Goal: Task Accomplishment & Management: Manage account settings

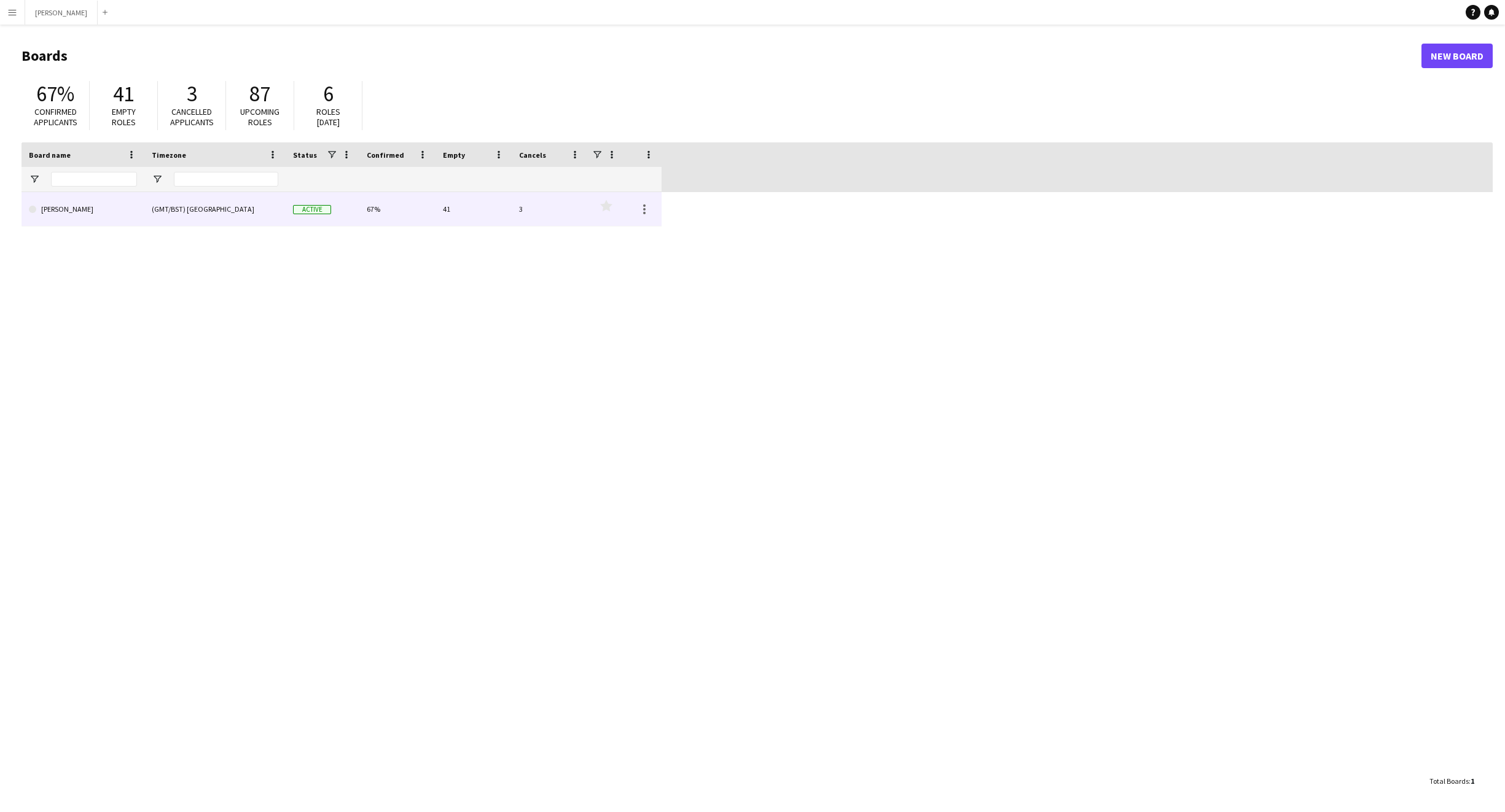
click at [145, 215] on div "(GMT/BST) [GEOGRAPHIC_DATA]" at bounding box center [215, 209] width 142 height 34
click at [166, 220] on div "(GMT/BST) [GEOGRAPHIC_DATA]" at bounding box center [215, 209] width 142 height 34
click at [78, 207] on link "[PERSON_NAME]" at bounding box center [83, 209] width 109 height 34
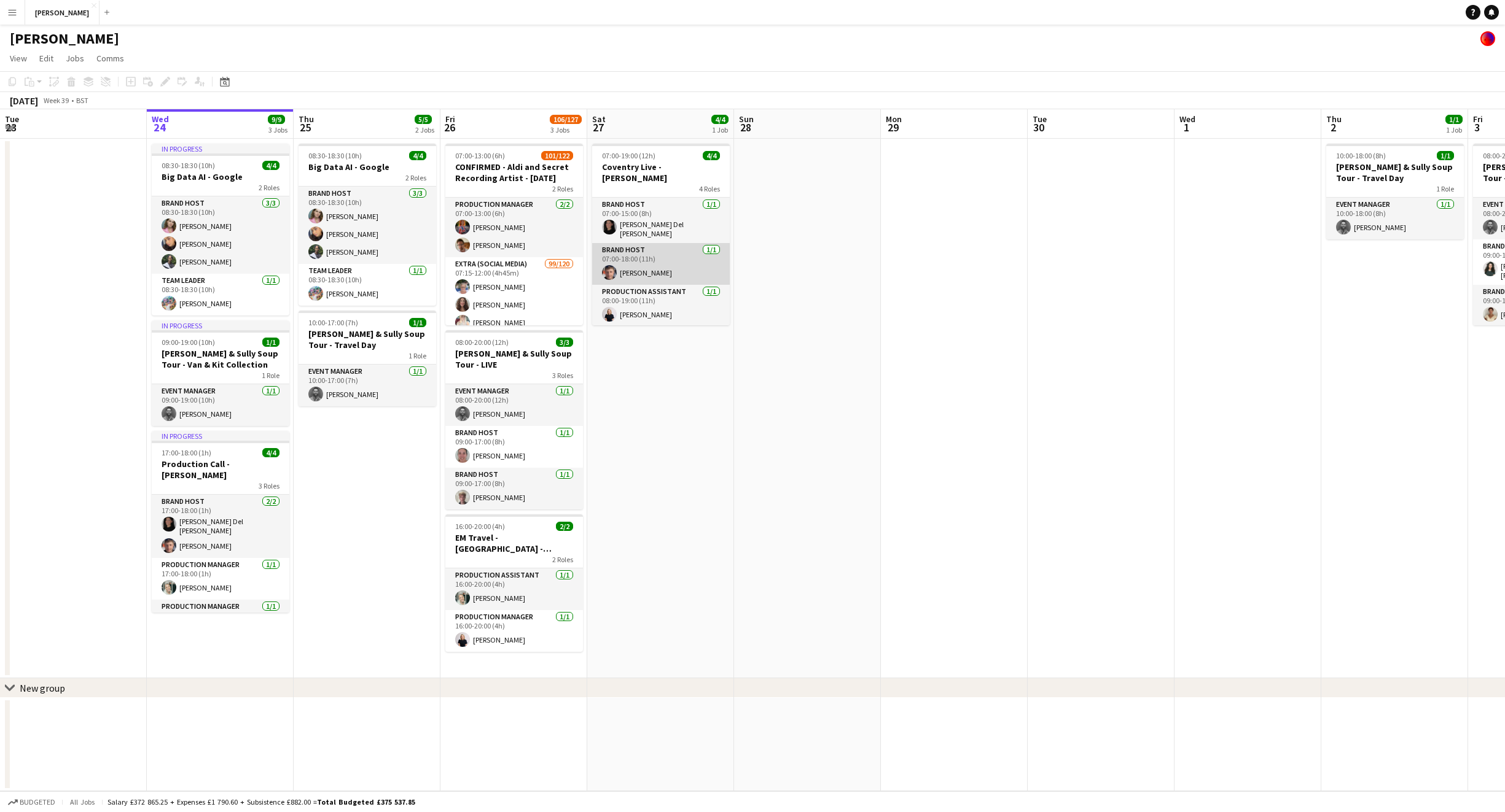
click at [677, 247] on app-card-role "Brand Host [DATE] 07:00-18:00 (11h) [PERSON_NAME]" at bounding box center [661, 264] width 138 height 41
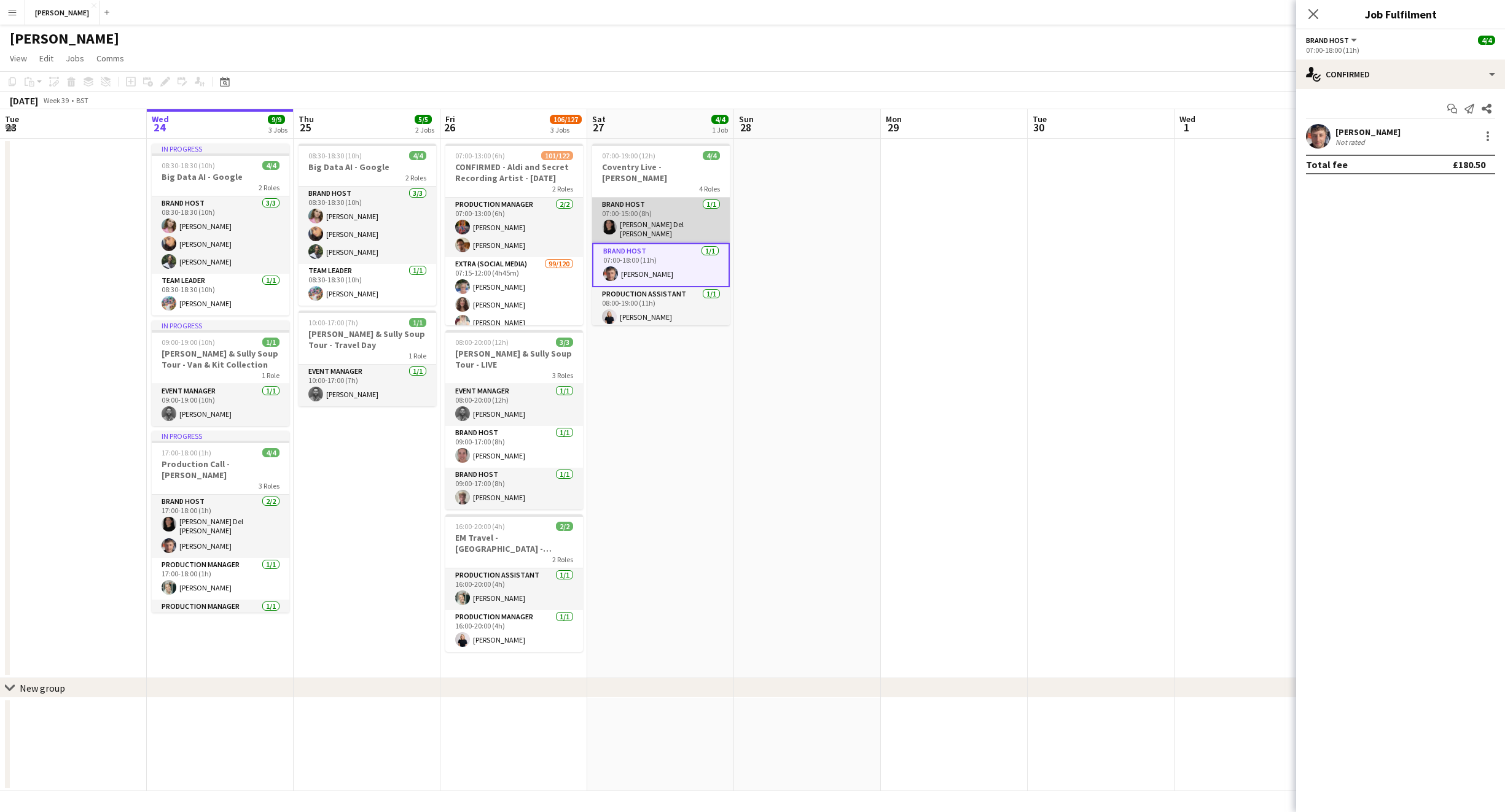
click at [666, 219] on app-card-role "Brand Host [DATE] 07:00-15:00 (8h) [PERSON_NAME] Del [PERSON_NAME]" at bounding box center [661, 221] width 138 height 45
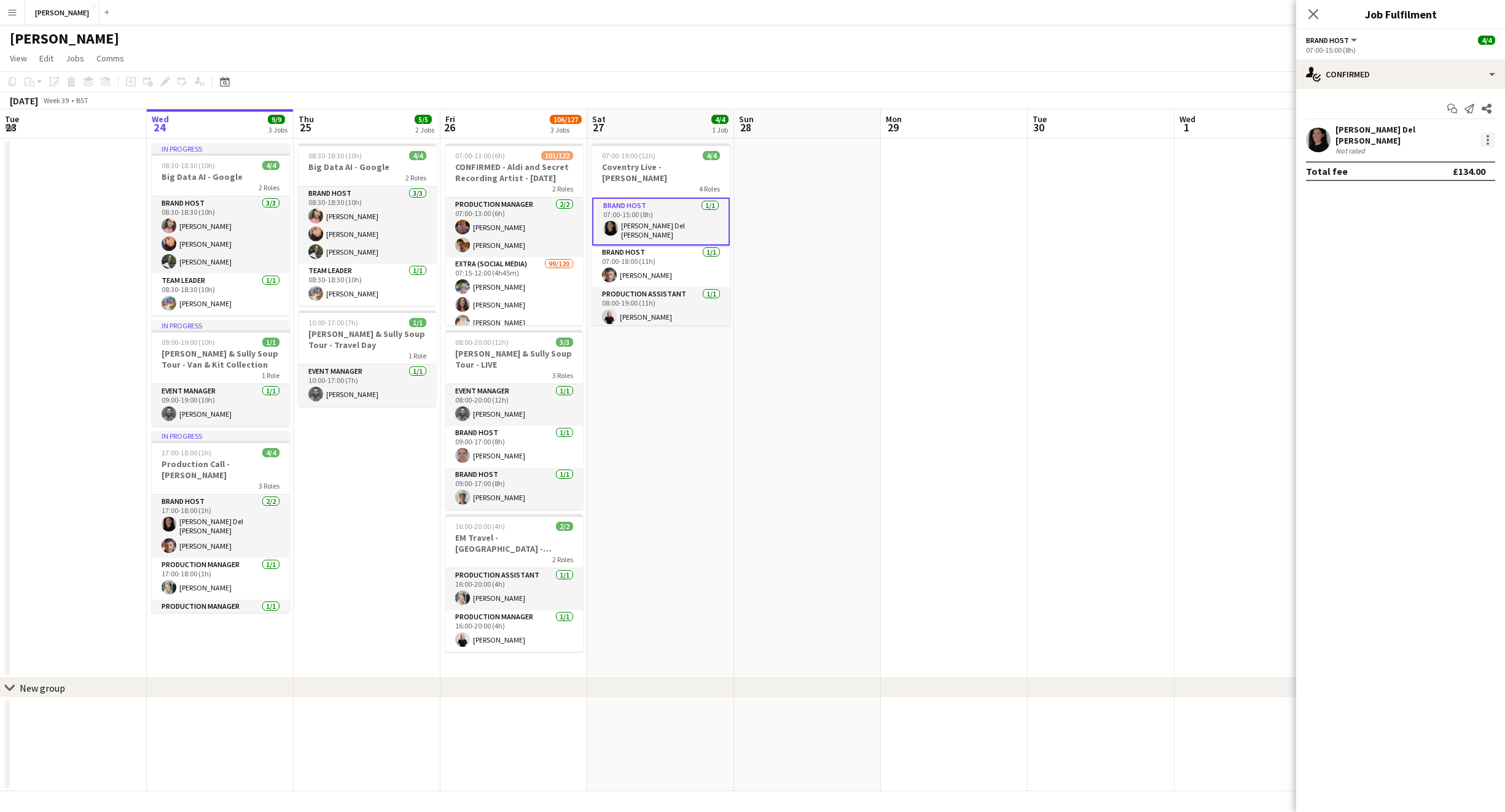
click at [1490, 137] on div at bounding box center [1488, 141] width 15 height 15
click at [1051, 184] on div at bounding box center [752, 406] width 1505 height 812
click at [640, 162] on h3 "Coventry Live - [PERSON_NAME]" at bounding box center [661, 172] width 138 height 22
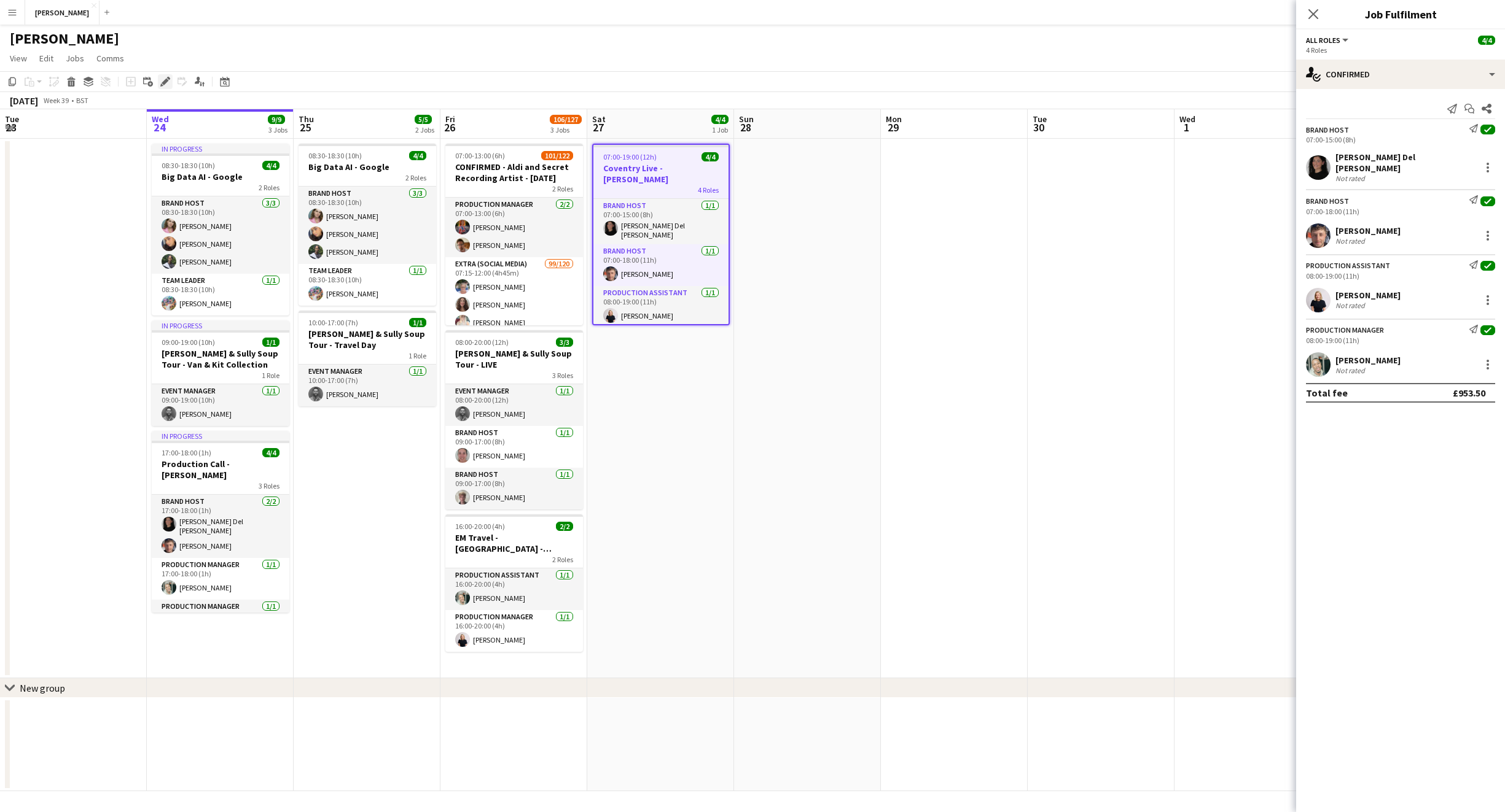
click at [164, 83] on icon at bounding box center [164, 81] width 7 height 7
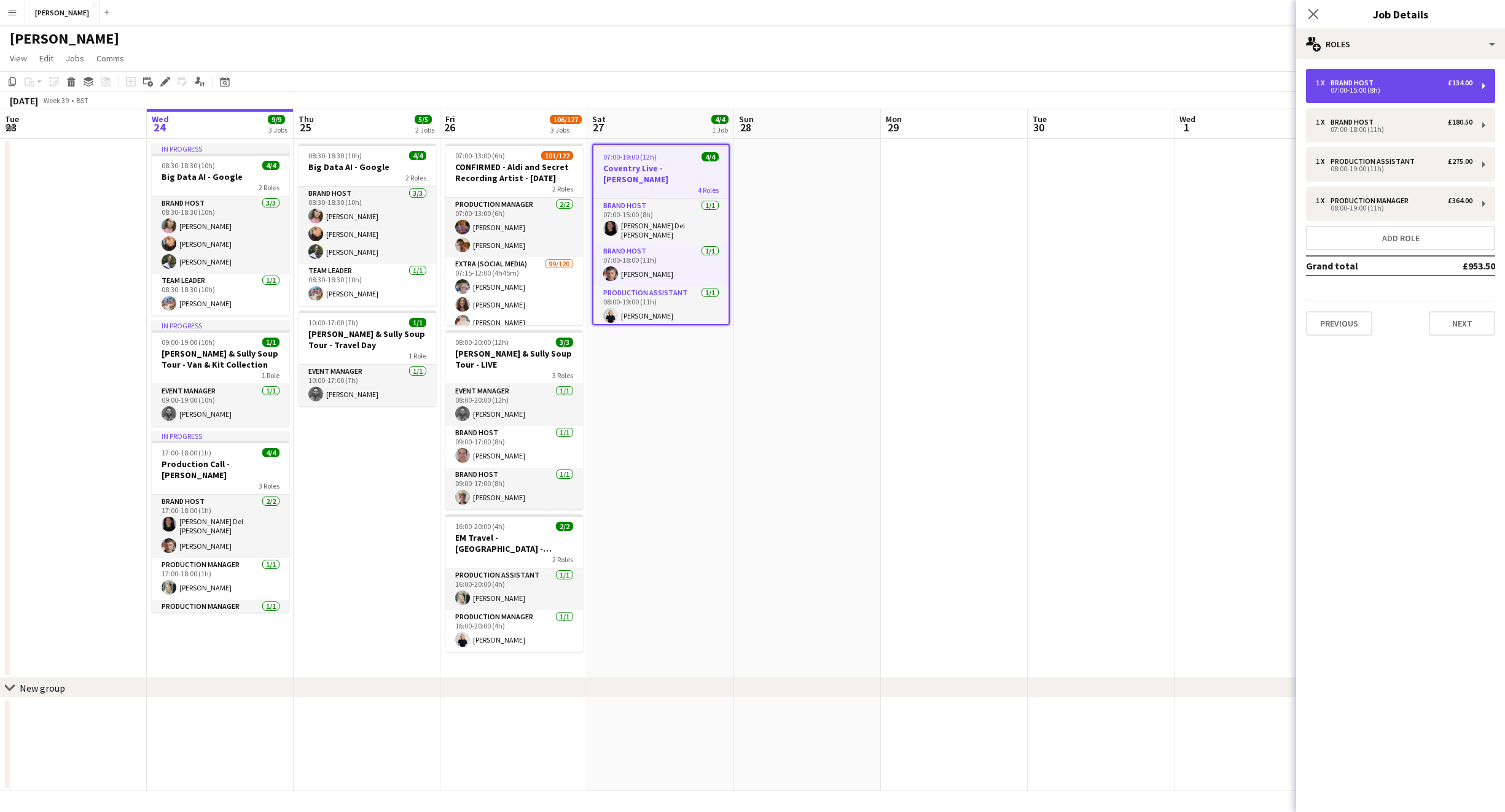
click at [1434, 96] on div "1 x Brand Host £134.00 07:00-15:00 (8h)" at bounding box center [1400, 86] width 190 height 34
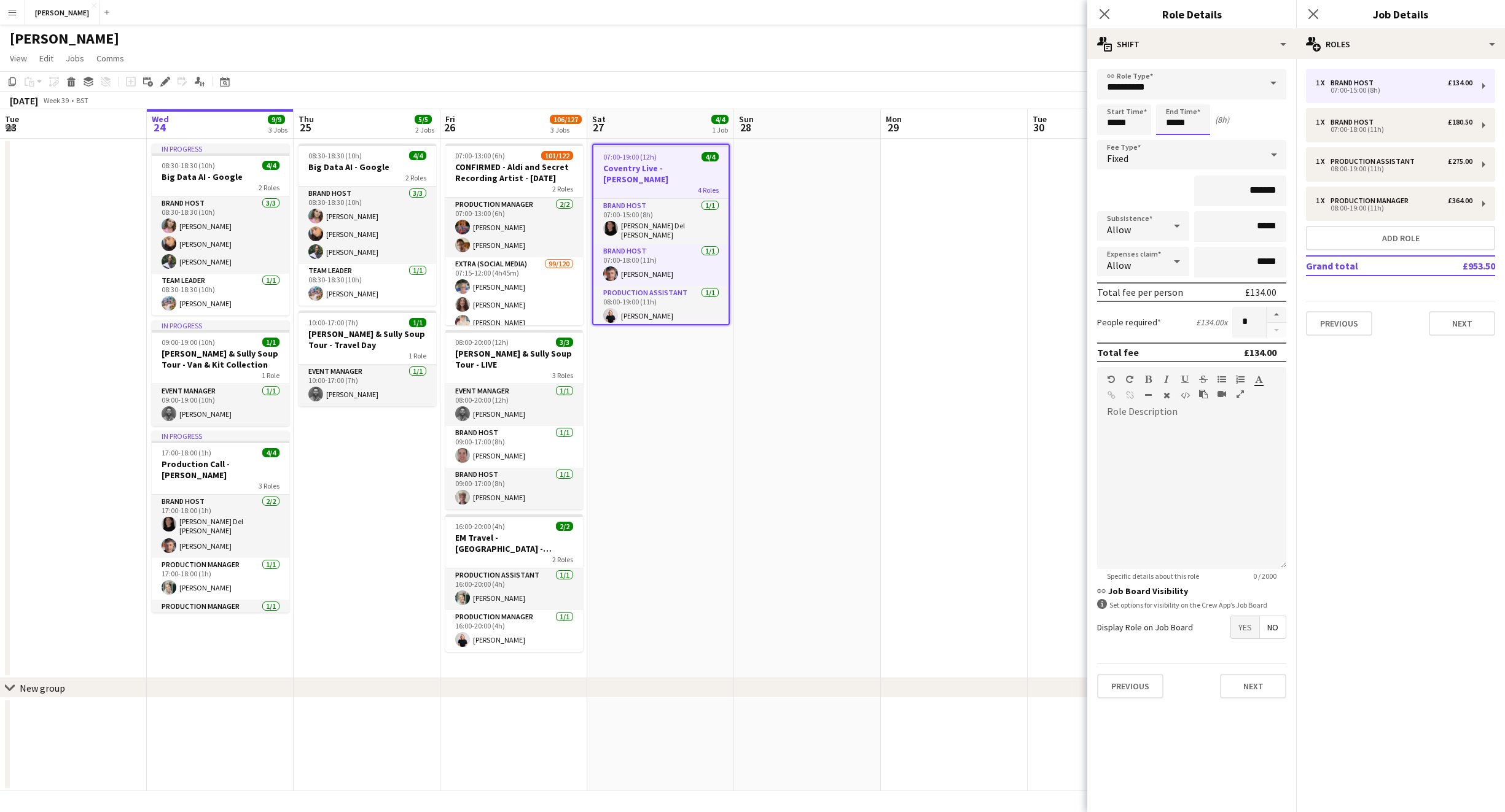
click at [1175, 120] on input "*****" at bounding box center [1182, 120] width 54 height 31
type input "*****"
click at [1266, 187] on input "*******" at bounding box center [1241, 191] width 92 height 31
type input "********"
click at [1245, 682] on button "Next" at bounding box center [1253, 687] width 66 height 25
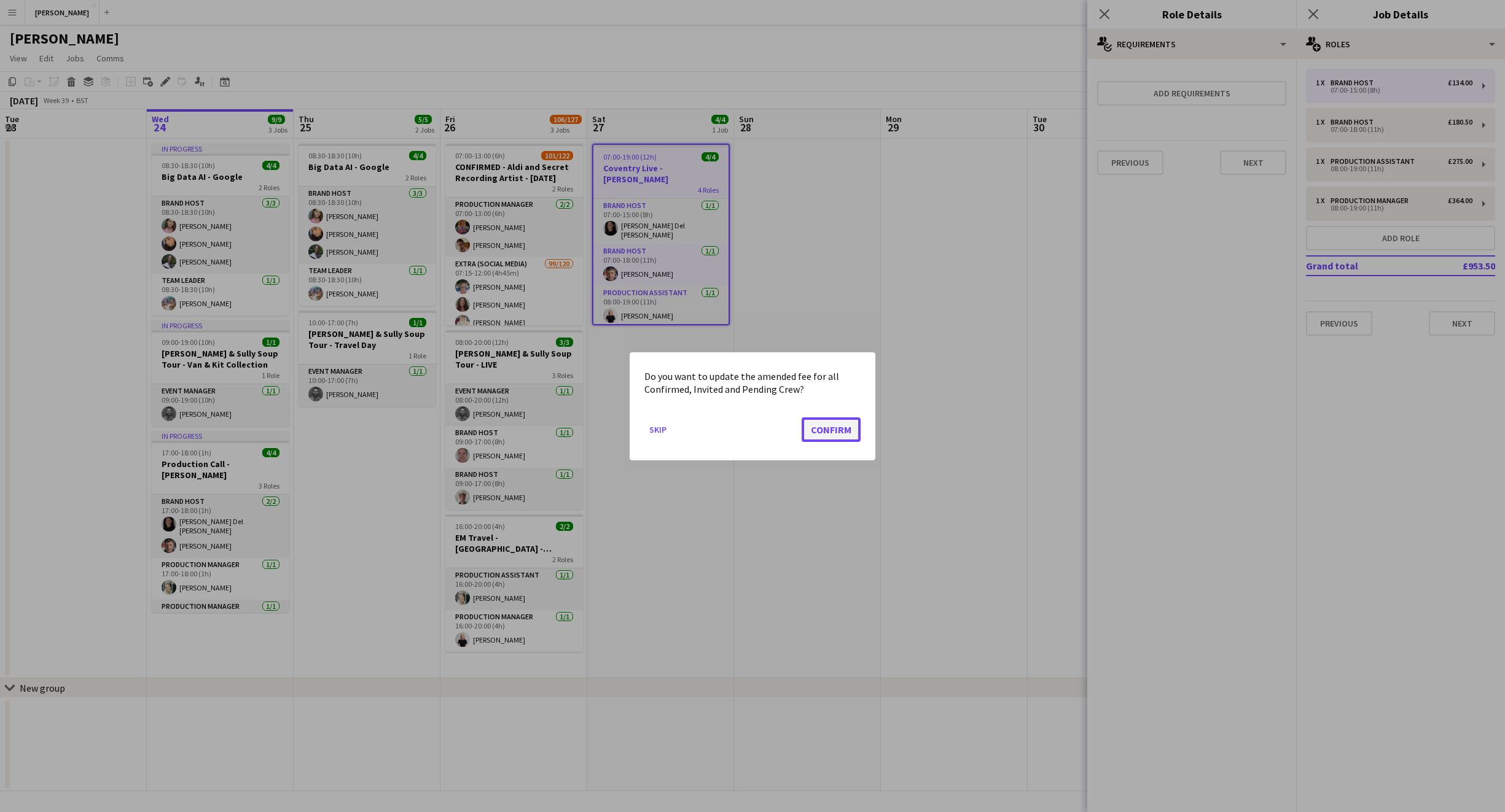
click at [838, 428] on button "Confirm" at bounding box center [831, 429] width 59 height 25
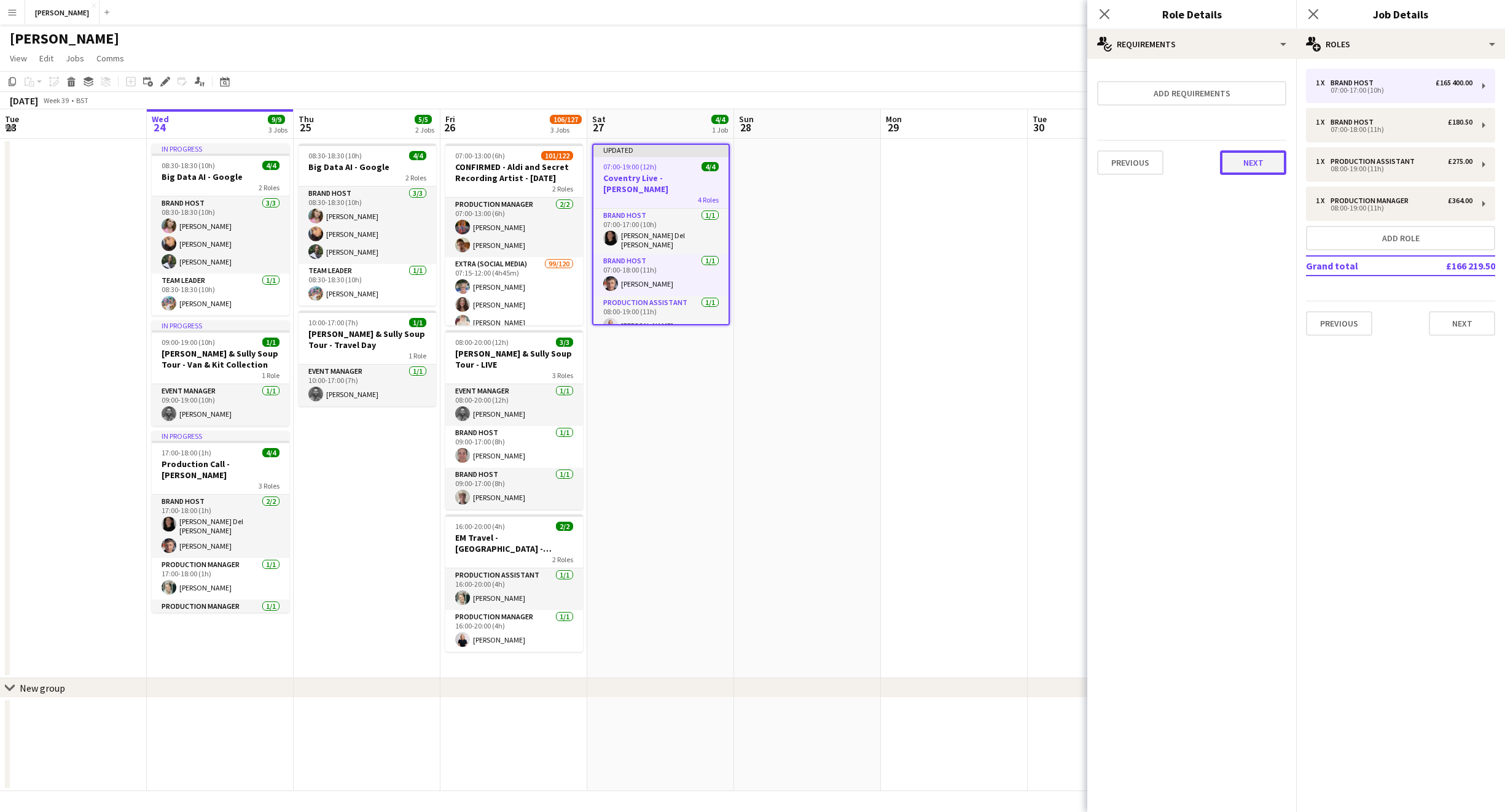
click at [1268, 168] on button "Next" at bounding box center [1253, 163] width 66 height 25
click at [1265, 157] on button "Finish" at bounding box center [1263, 164] width 46 height 25
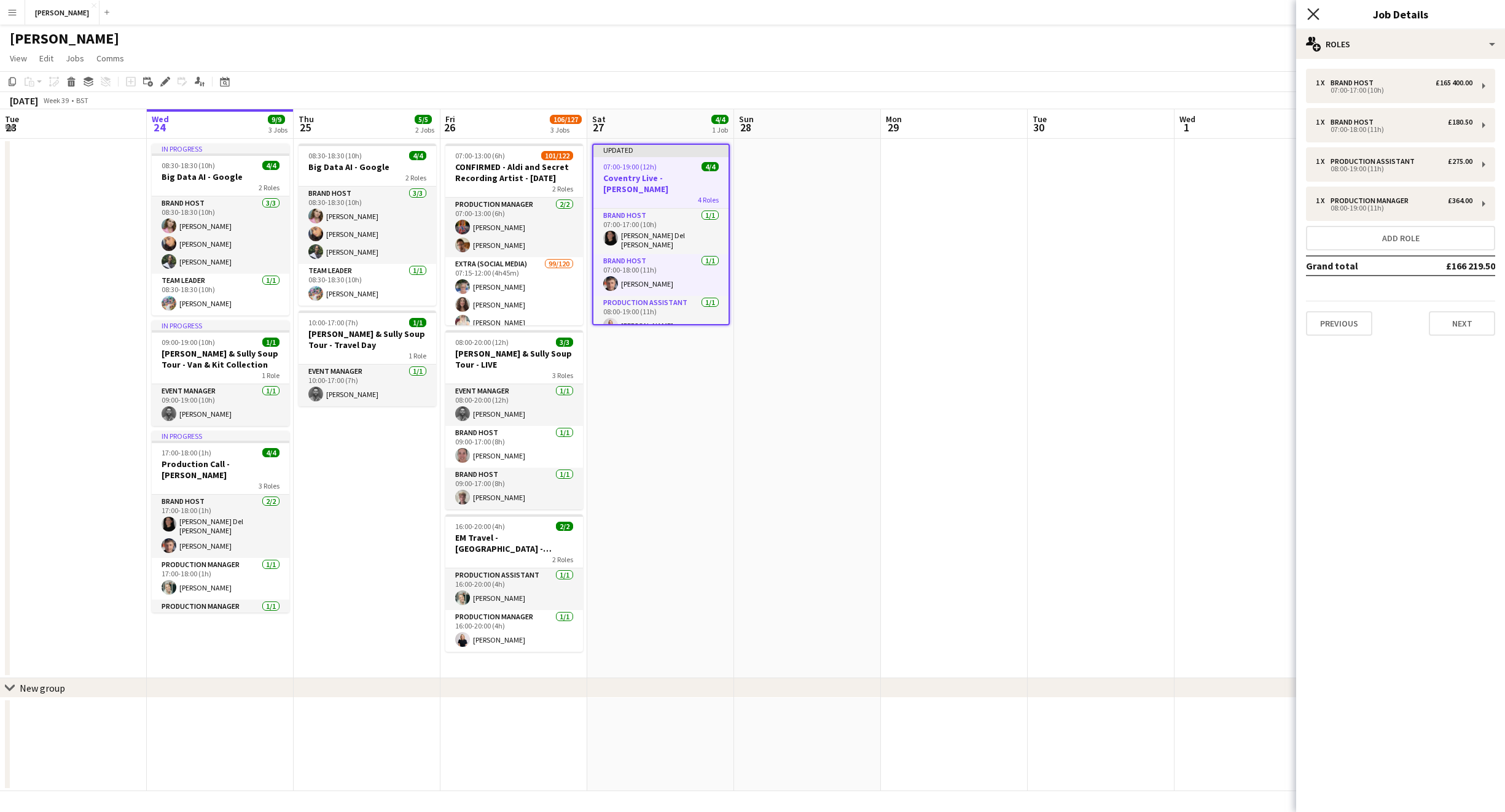
click at [1312, 9] on icon "Close pop-in" at bounding box center [1313, 13] width 11 height 11
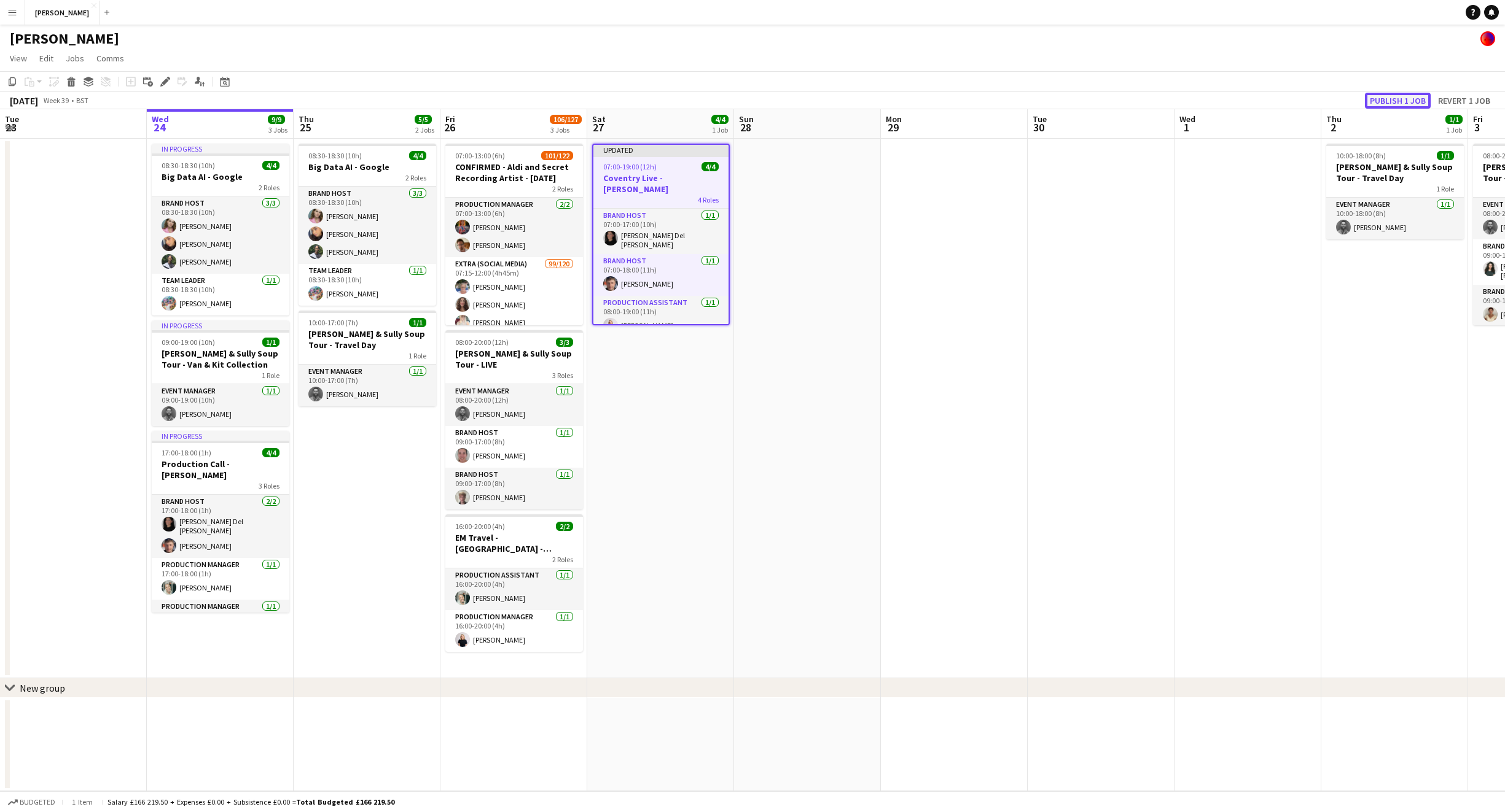
click at [1388, 96] on button "Publish 1 job" at bounding box center [1398, 100] width 66 height 16
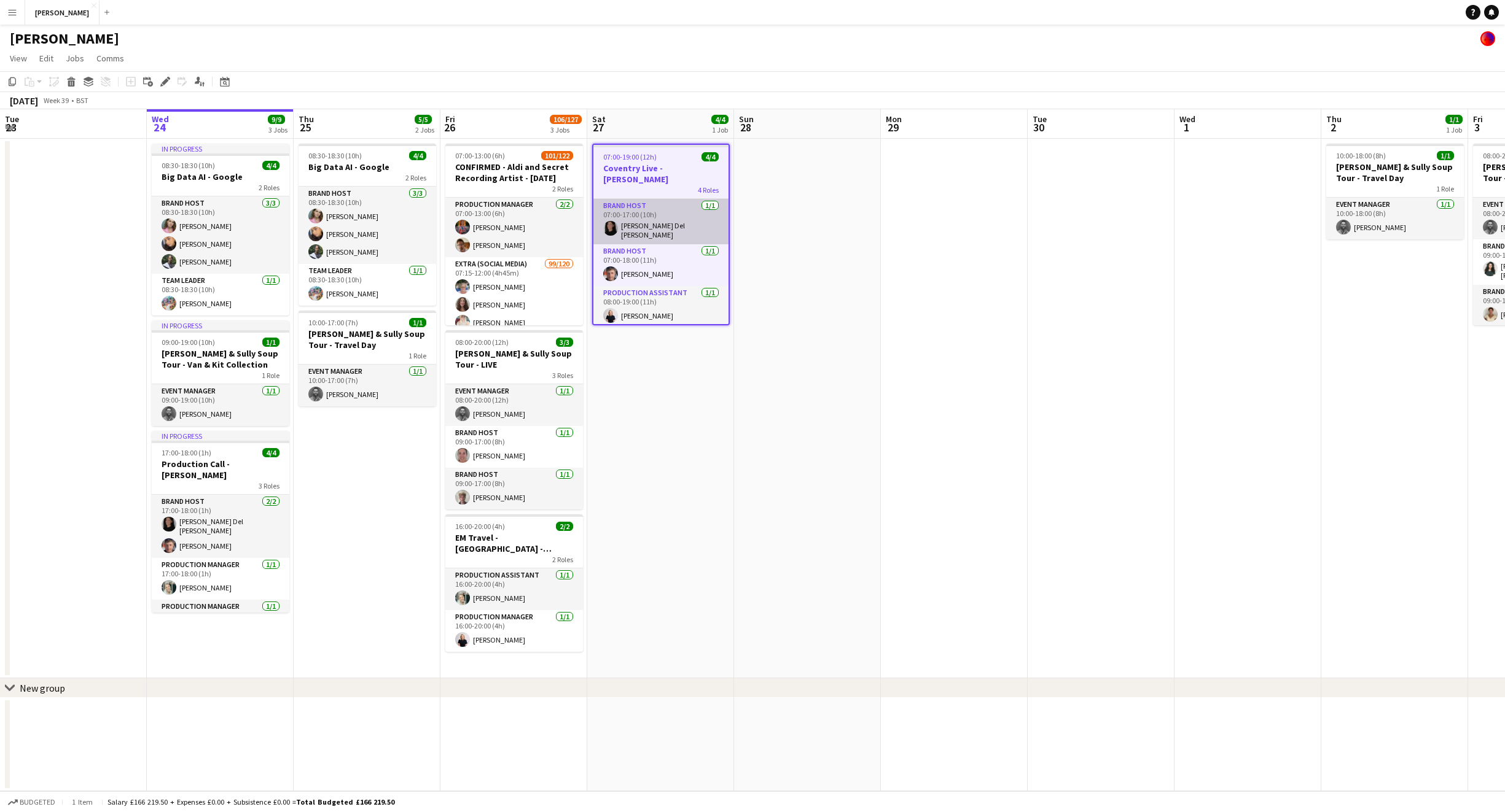
click at [680, 221] on app-card-role "Brand Host [DATE] 07:00-17:00 (10h) [PERSON_NAME] Del [PERSON_NAME]" at bounding box center [661, 222] width 135 height 45
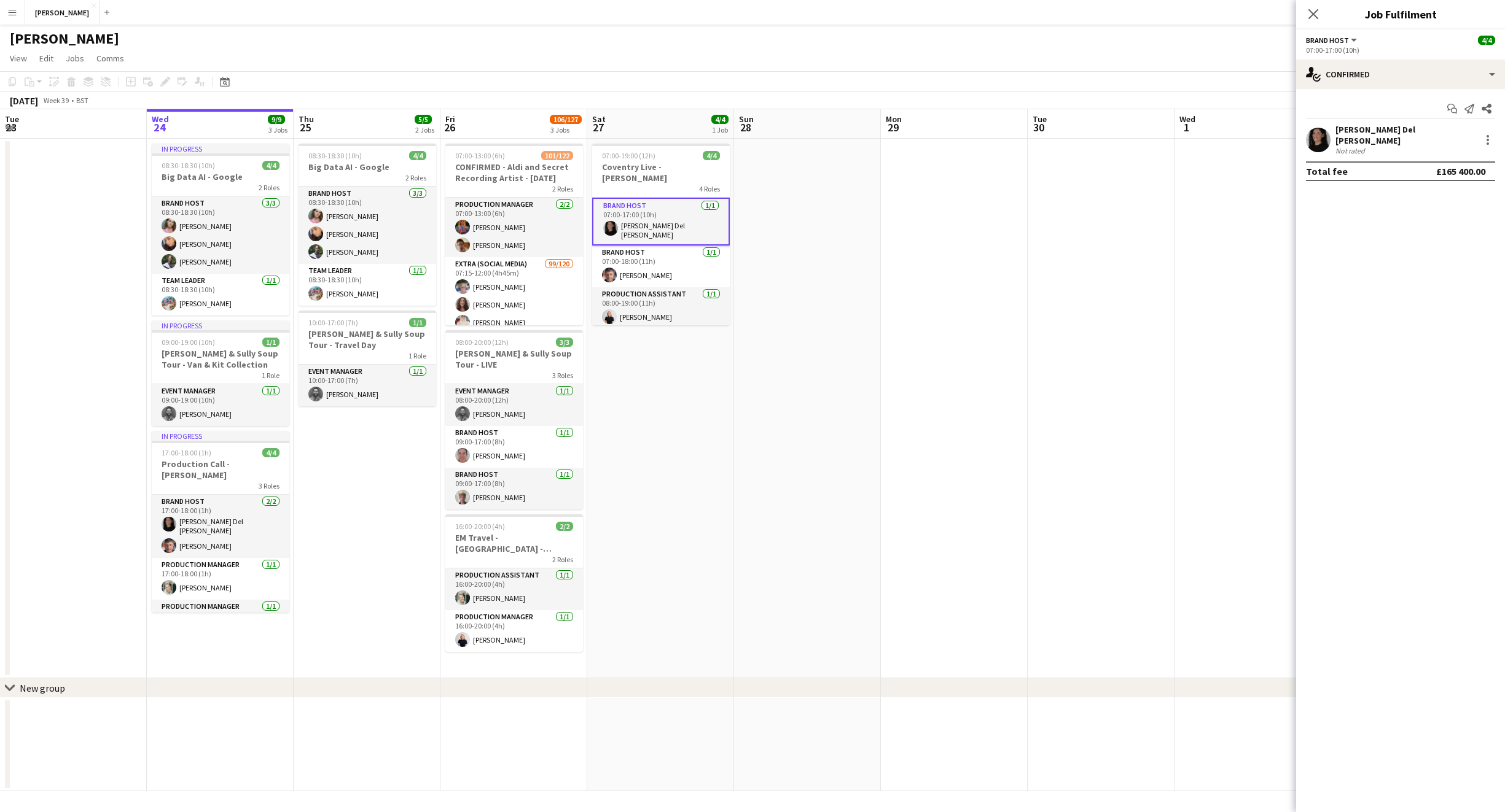
click at [1453, 141] on div "[PERSON_NAME] Del [PERSON_NAME] Not rated" at bounding box center [1400, 140] width 209 height 31
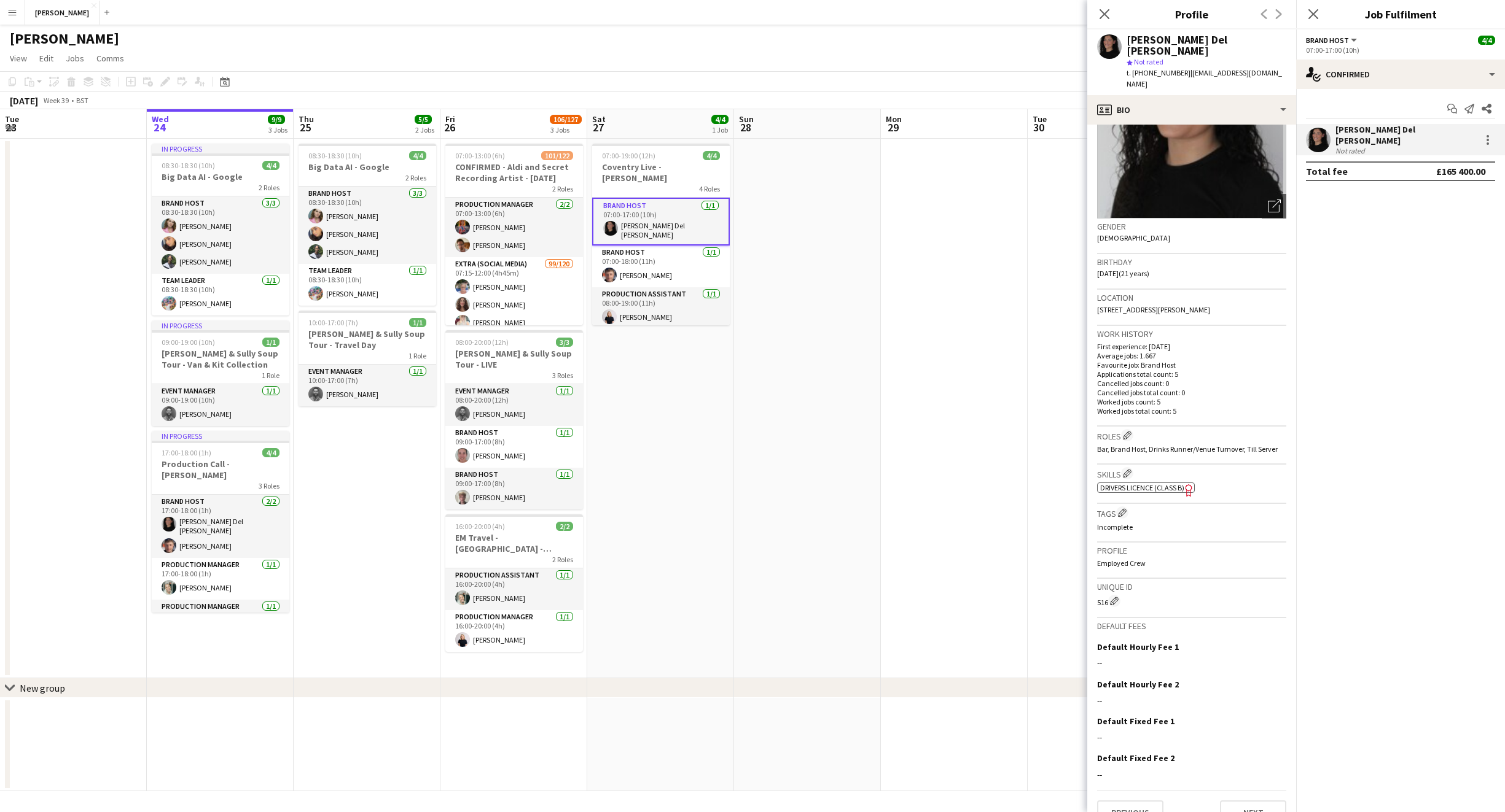
scroll to position [99, 0]
click at [1489, 135] on div at bounding box center [1488, 141] width 15 height 15
click at [854, 240] on div at bounding box center [752, 406] width 1505 height 812
click at [673, 214] on app-card-role "Brand Host [DATE] 07:00-17:00 (10h) [PERSON_NAME] Del [PERSON_NAME]" at bounding box center [661, 222] width 138 height 48
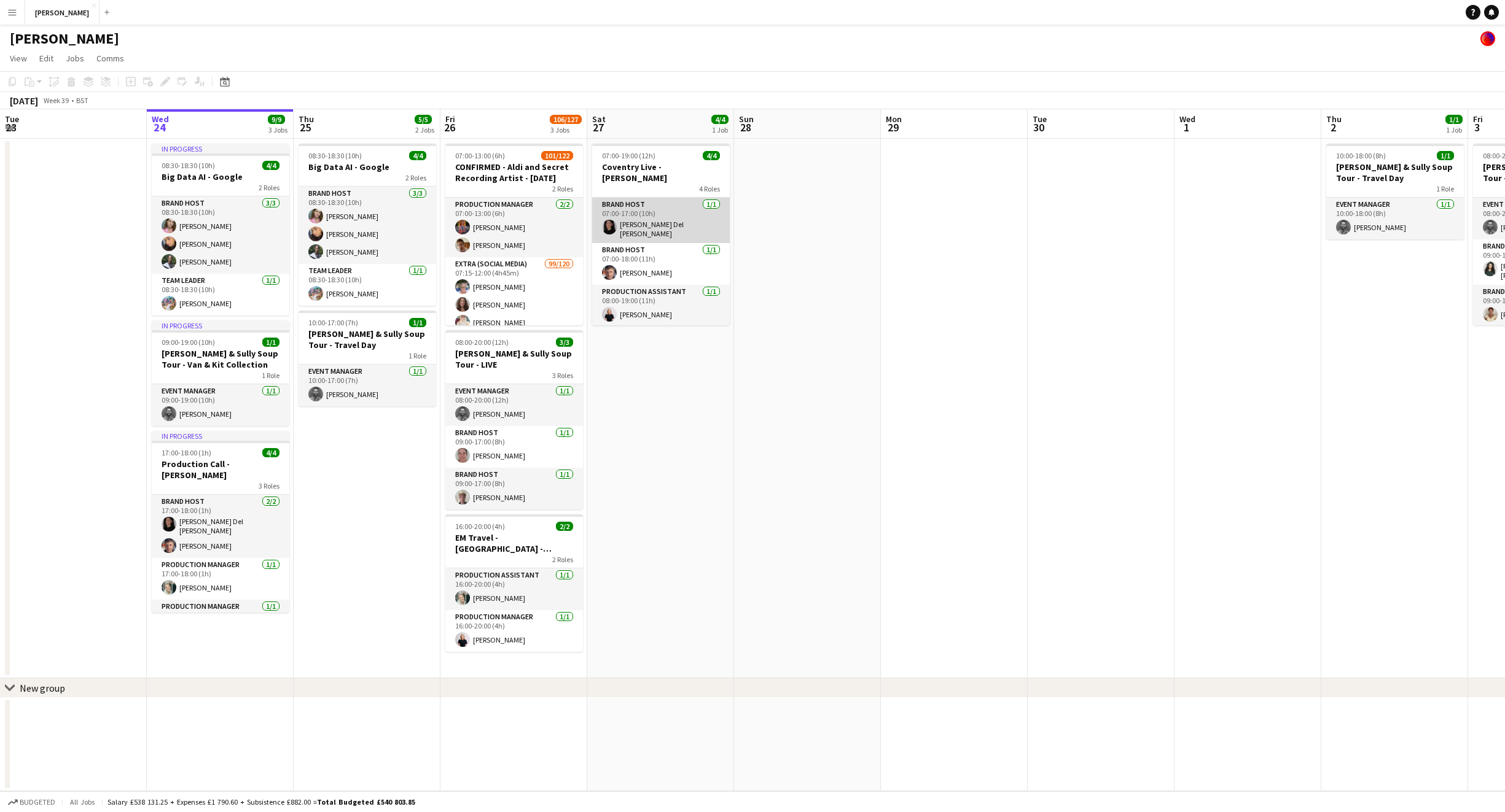
click at [673, 214] on app-card-role "Brand Host [DATE] 07:00-17:00 (10h) [PERSON_NAME] Del [PERSON_NAME]" at bounding box center [661, 221] width 138 height 45
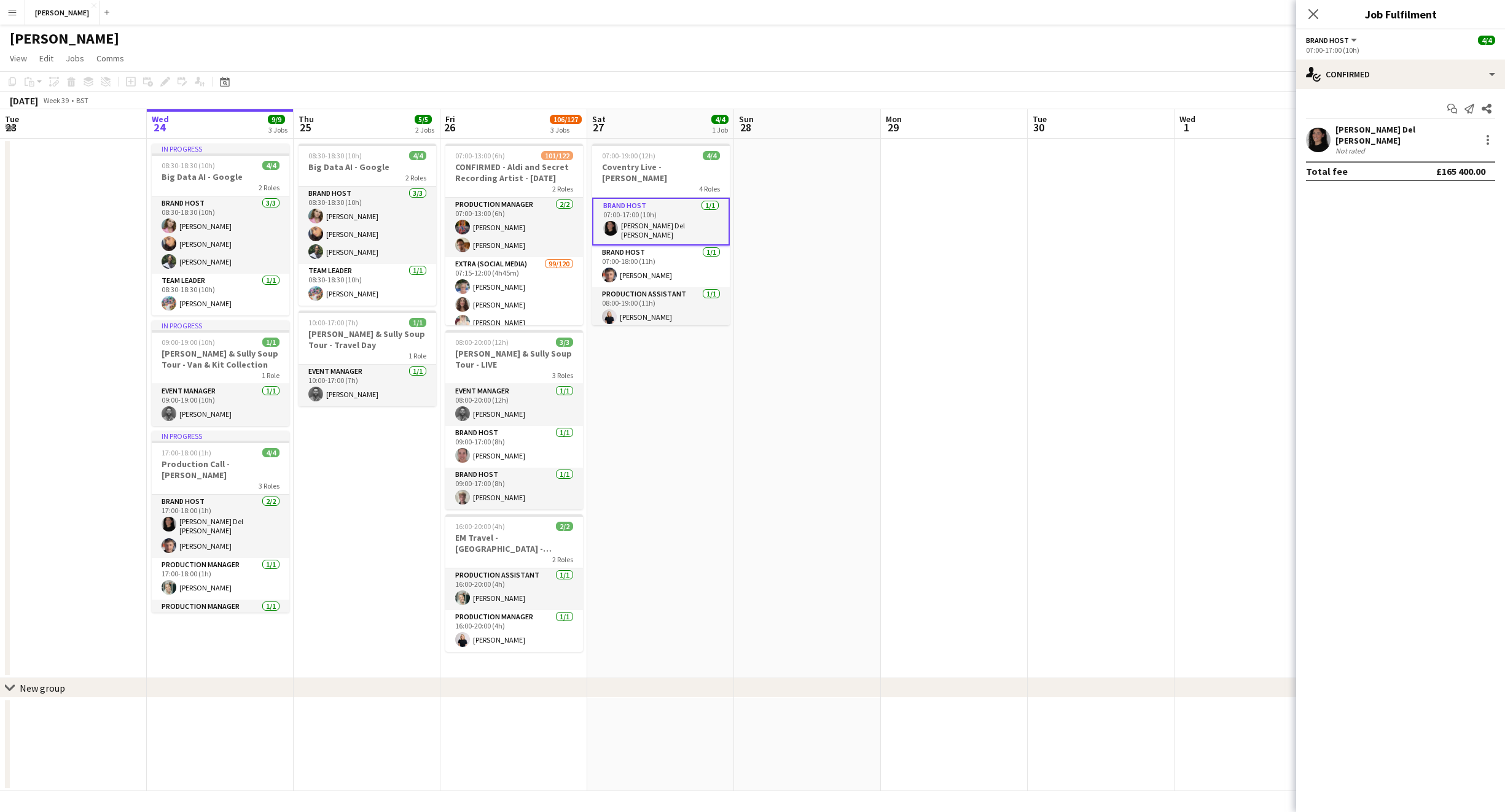
click at [441, 101] on div "[DATE] Week 39 • BST" at bounding box center [752, 101] width 1505 height 17
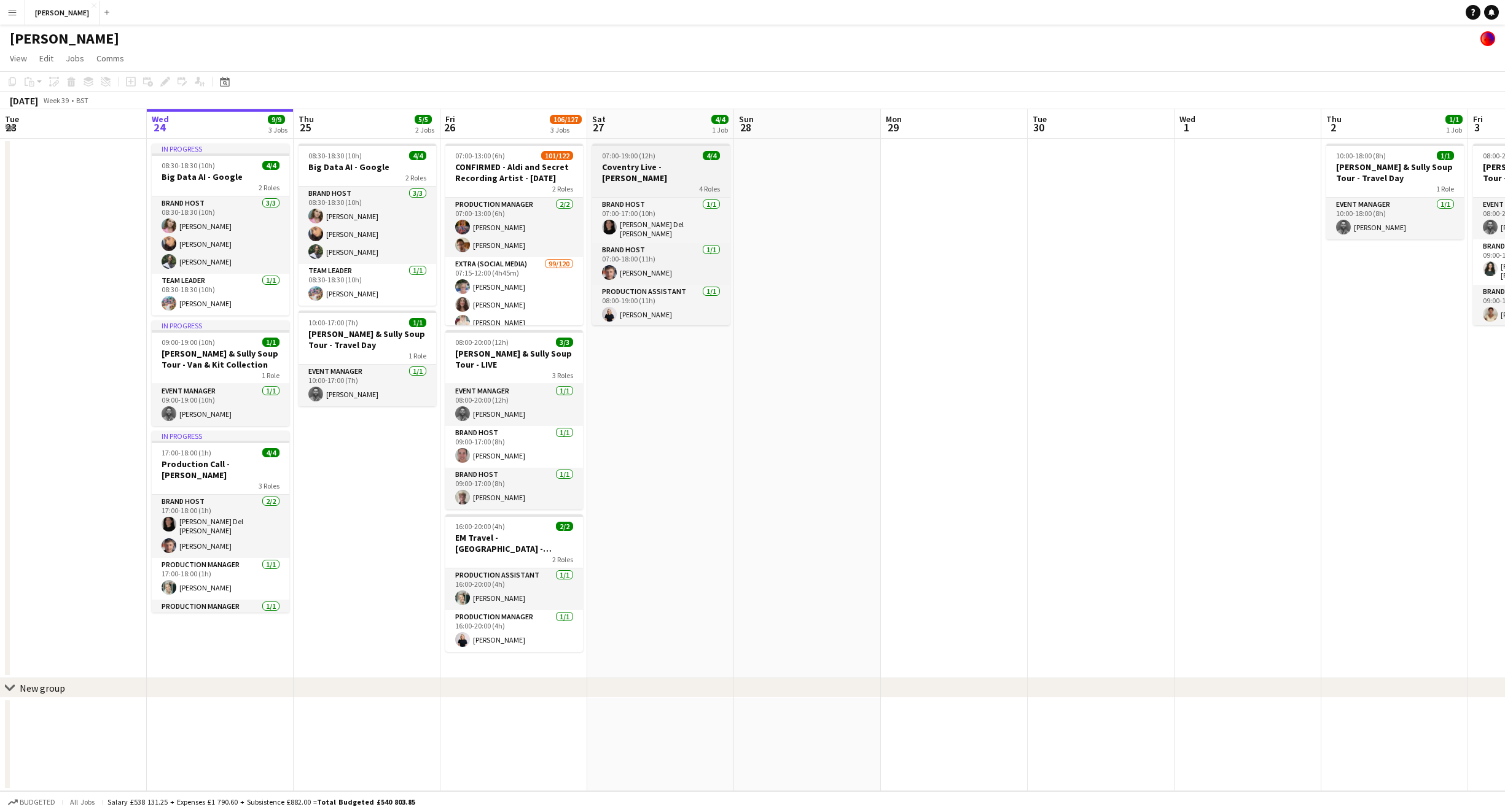
click at [613, 184] on div "4 Roles" at bounding box center [661, 189] width 138 height 9
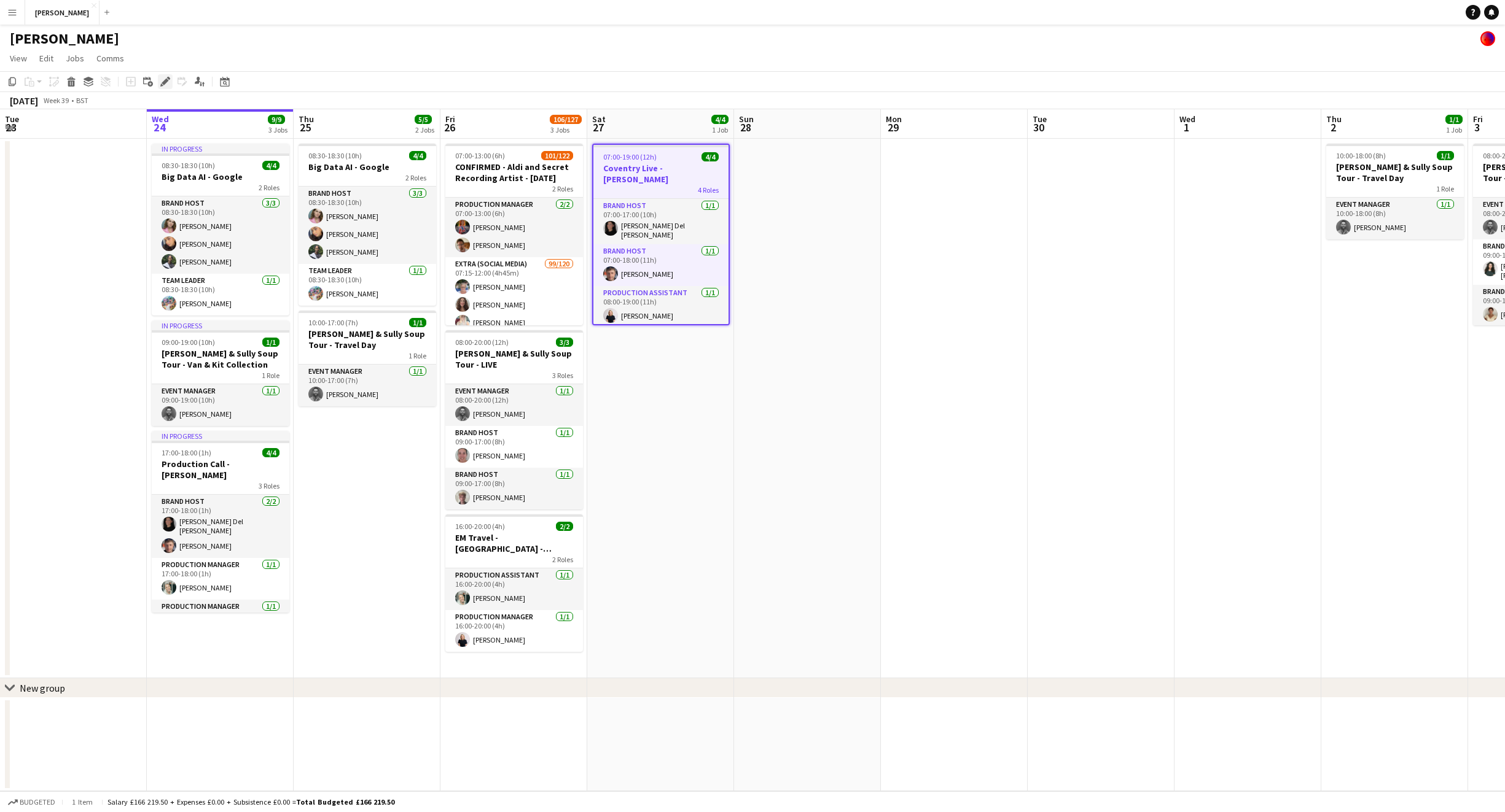
click at [166, 78] on icon at bounding box center [164, 81] width 7 height 7
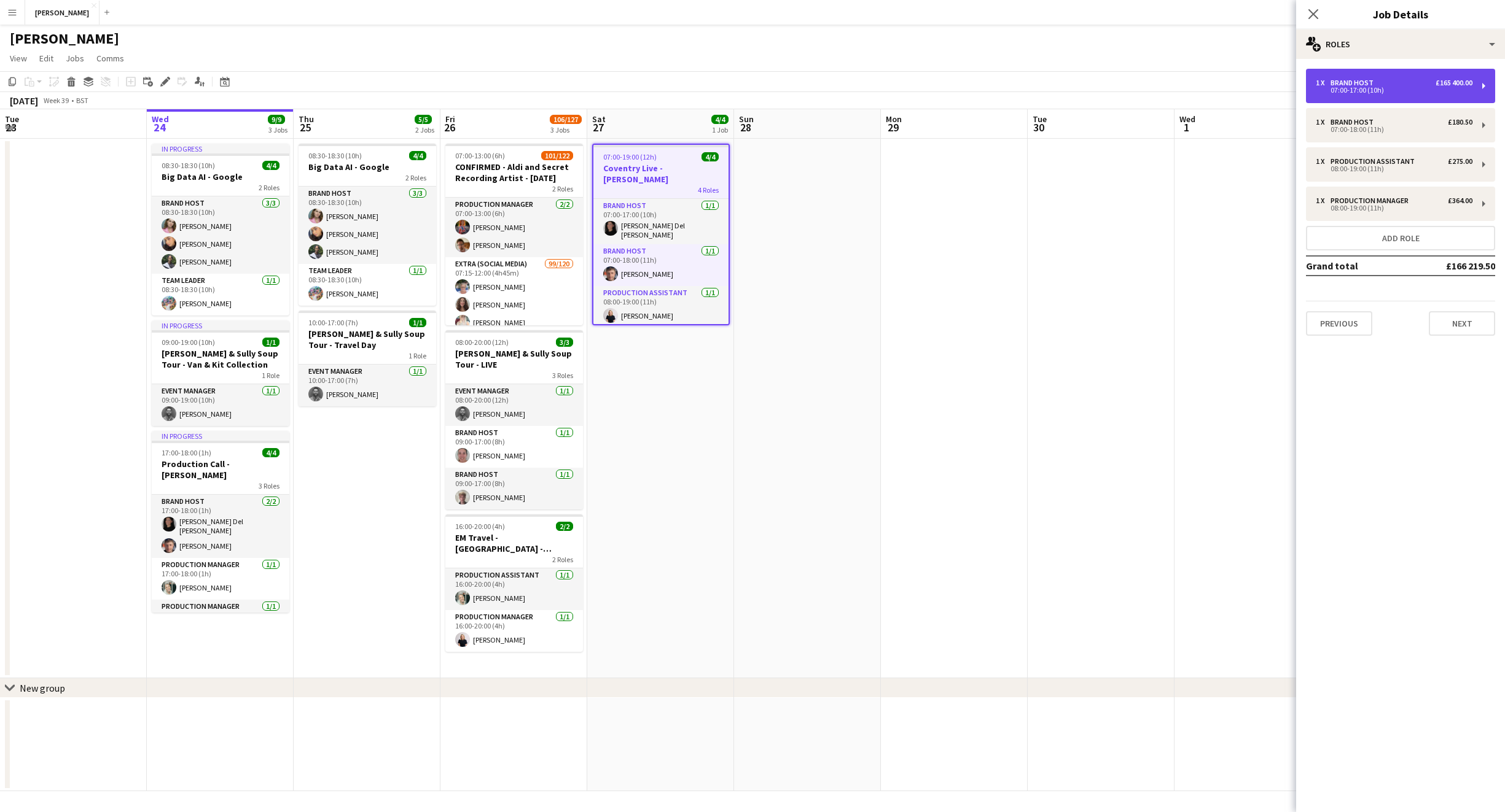
click at [1431, 98] on div "1 x Brand Host £165 400.00 07:00-17:00 (10h)" at bounding box center [1400, 86] width 190 height 34
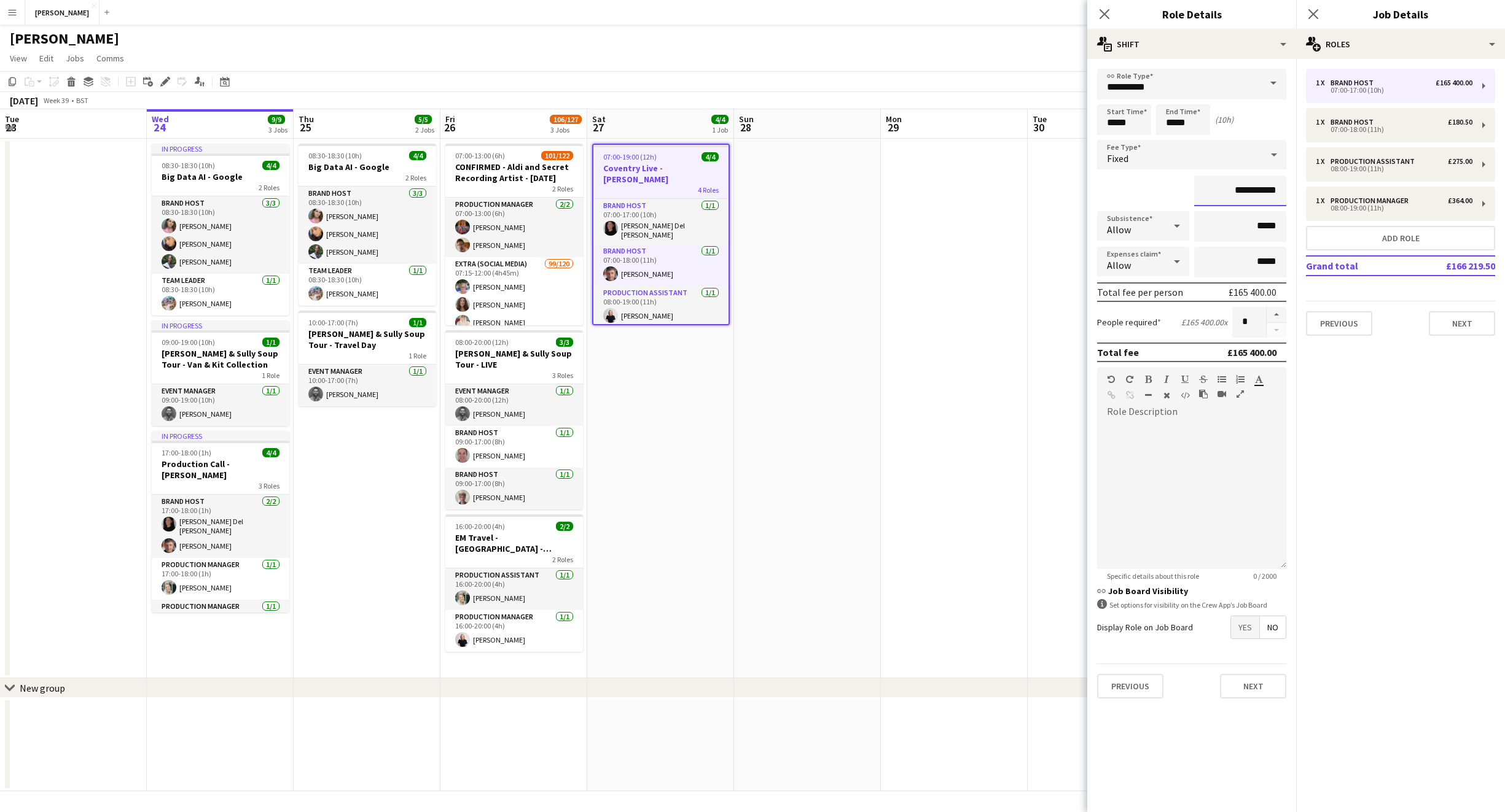
click at [1276, 187] on input "**********" at bounding box center [1241, 191] width 92 height 31
type input "*******"
click at [1252, 684] on button "Next" at bounding box center [1253, 687] width 66 height 25
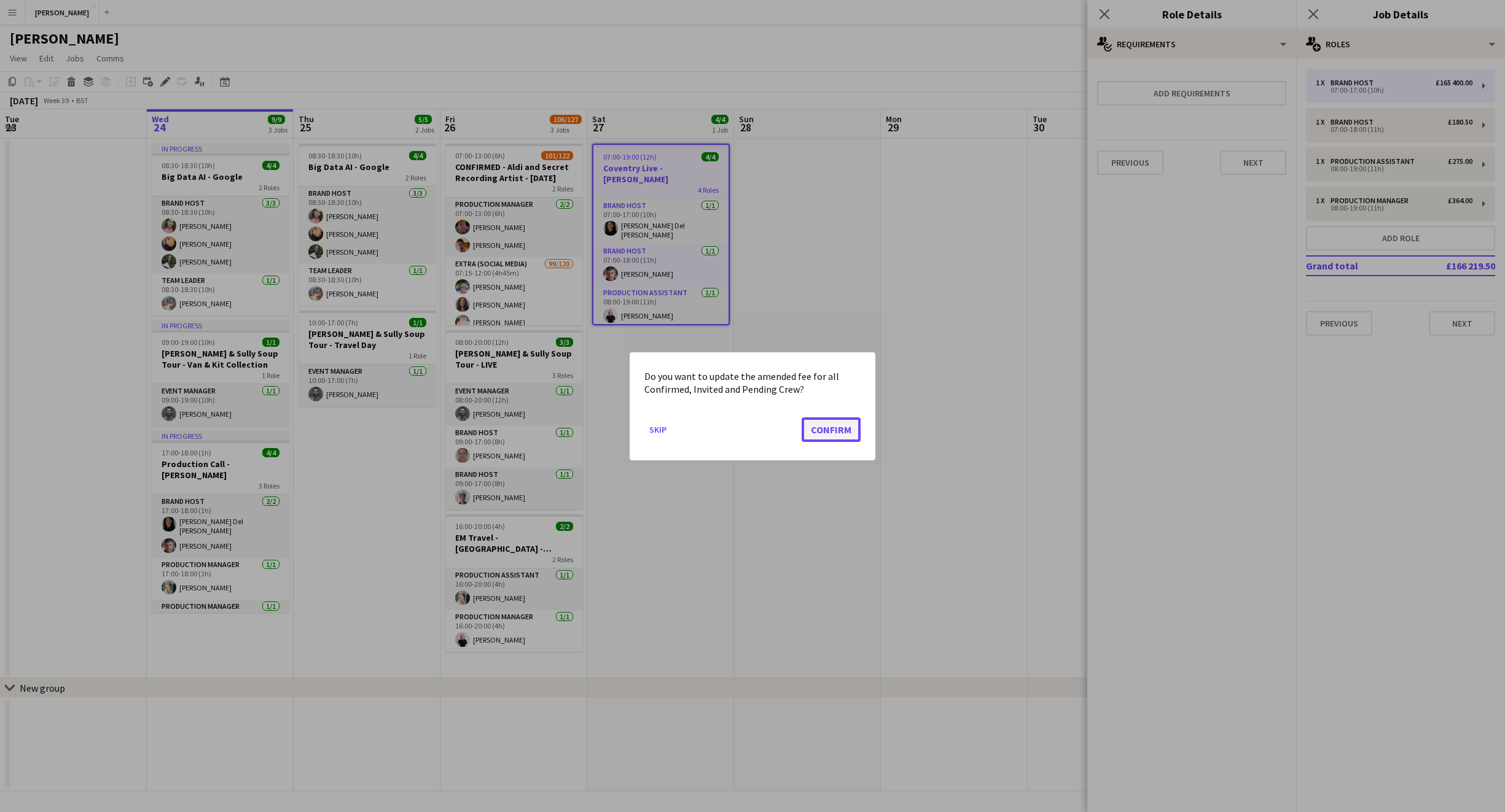
click at [848, 439] on button "Confirm" at bounding box center [831, 429] width 59 height 25
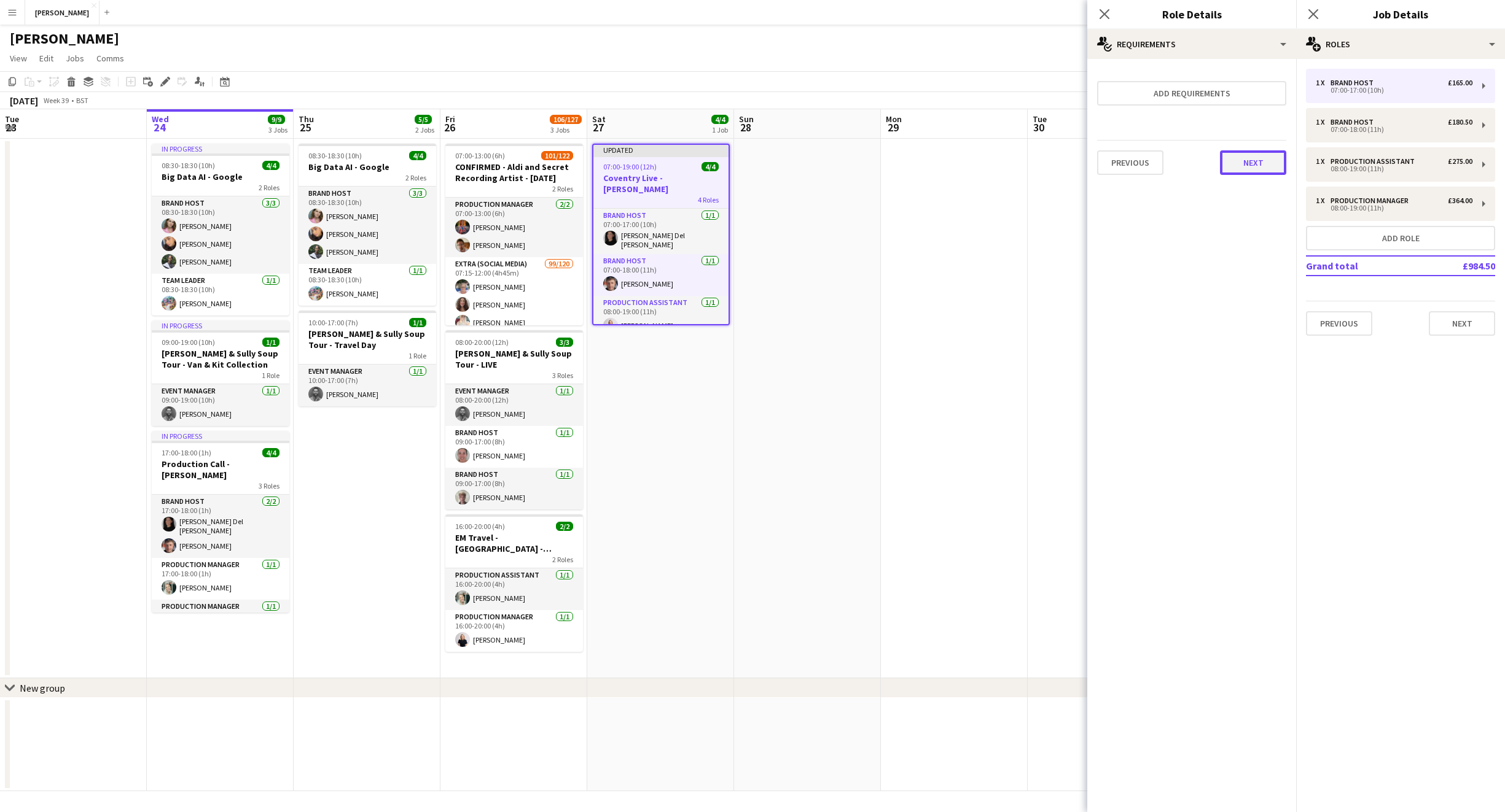
click at [1270, 158] on button "Next" at bounding box center [1253, 163] width 66 height 25
click at [1262, 166] on button "Finish" at bounding box center [1263, 164] width 46 height 25
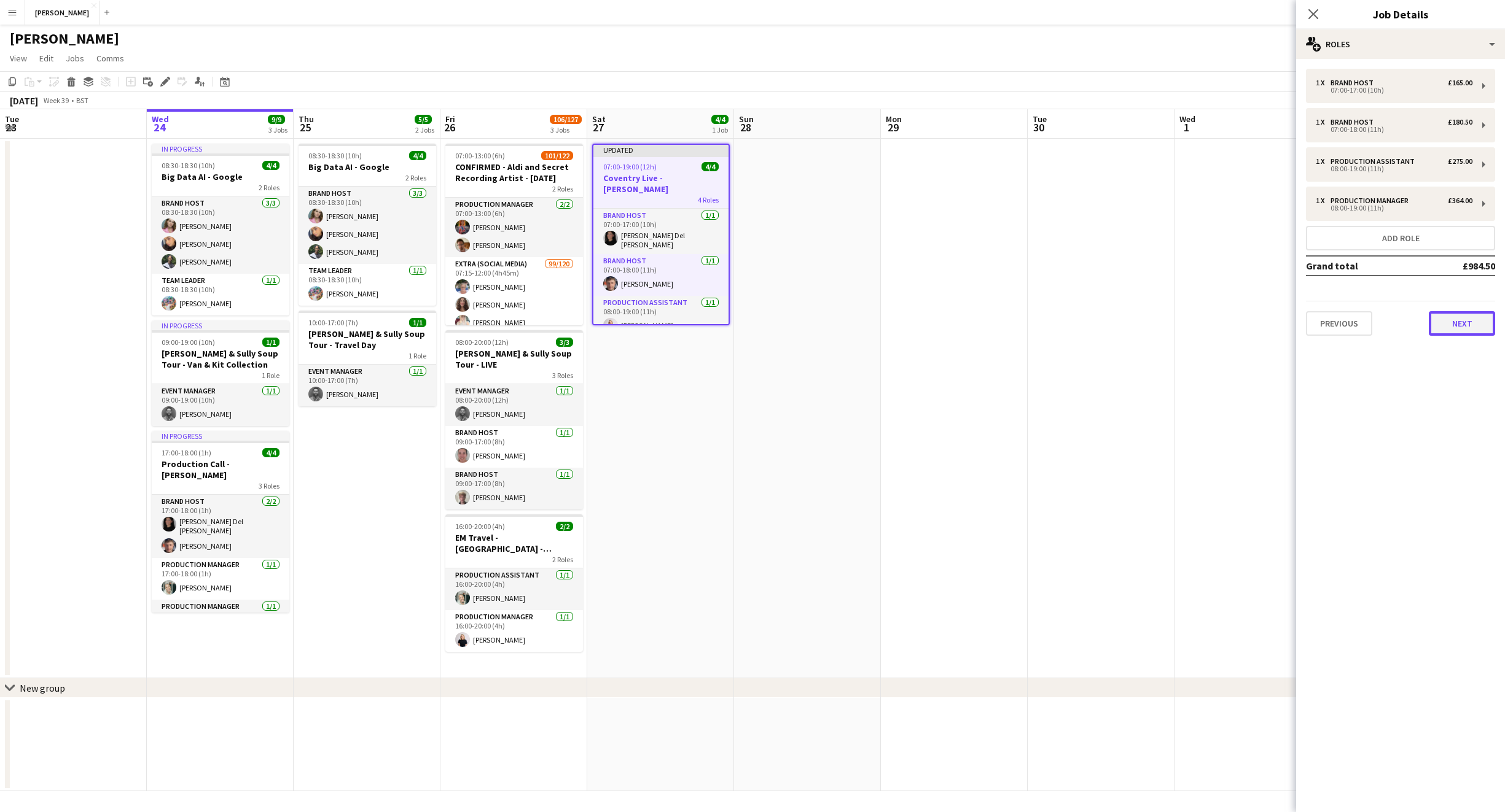
click at [1476, 326] on button "Next" at bounding box center [1462, 323] width 66 height 25
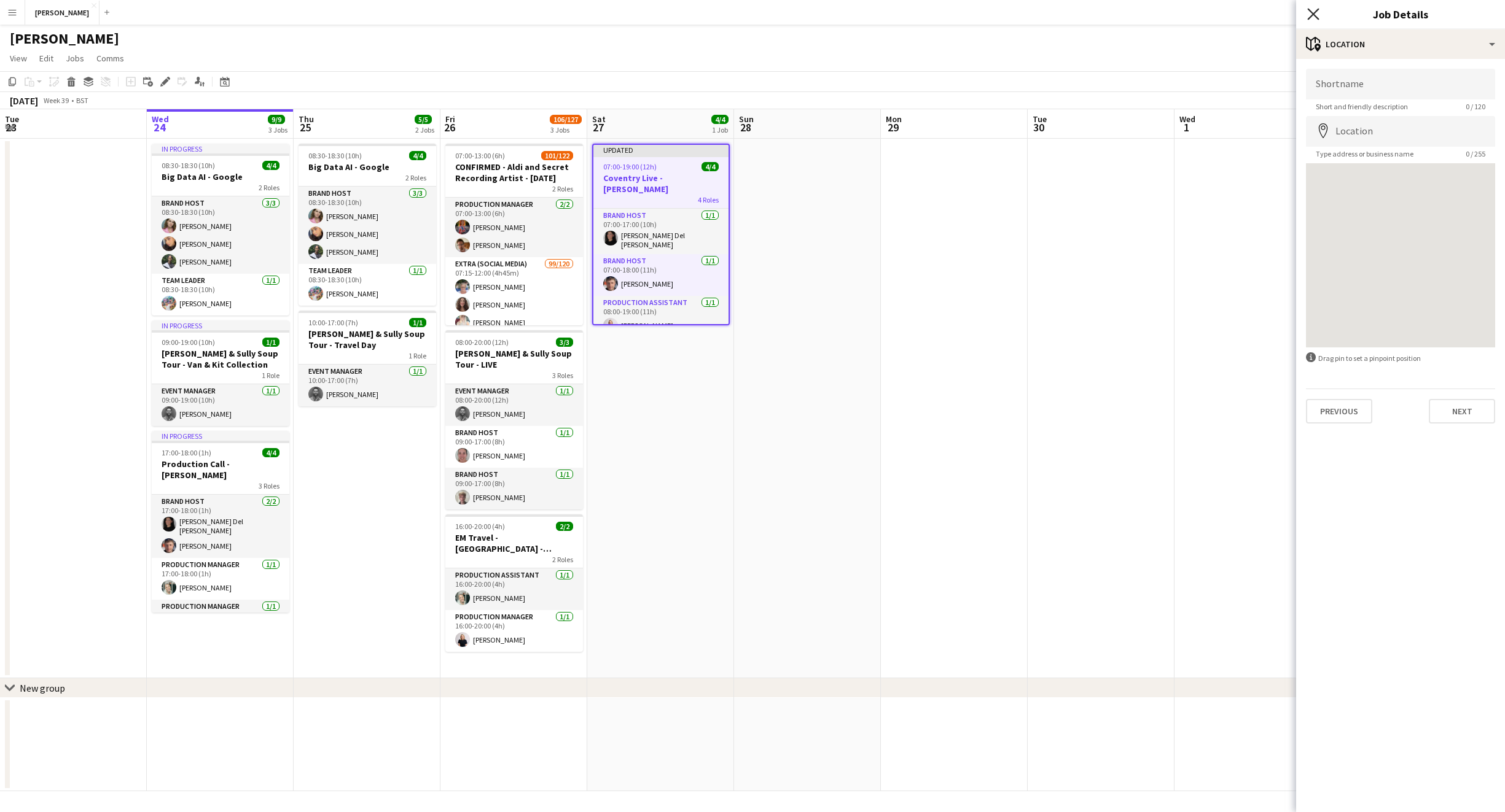
click at [1314, 15] on icon at bounding box center [1313, 13] width 11 height 11
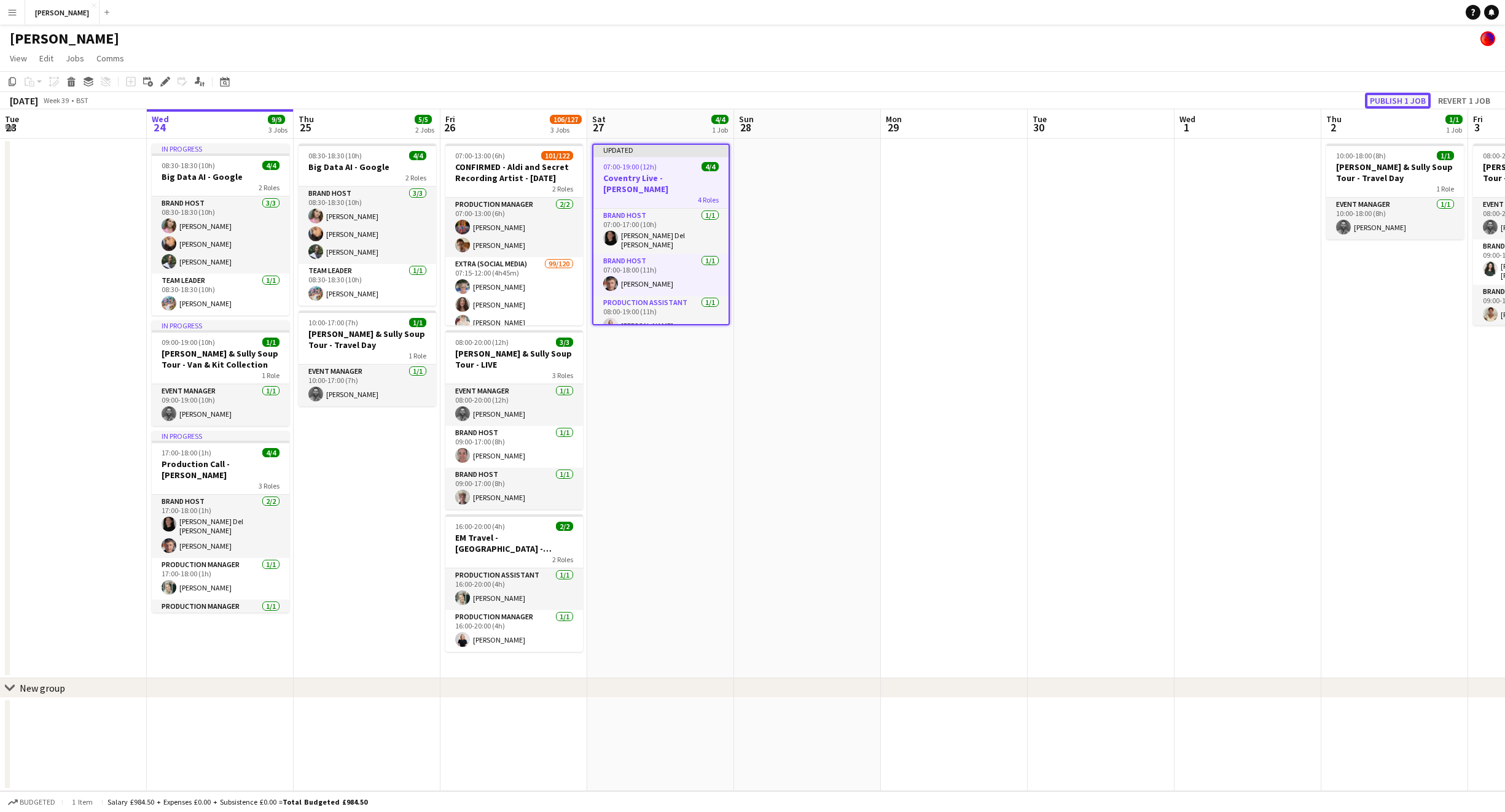
click at [1381, 98] on button "Publish 1 job" at bounding box center [1398, 100] width 66 height 16
click at [677, 171] on h3 "Coventry Live - [PERSON_NAME]" at bounding box center [661, 174] width 135 height 22
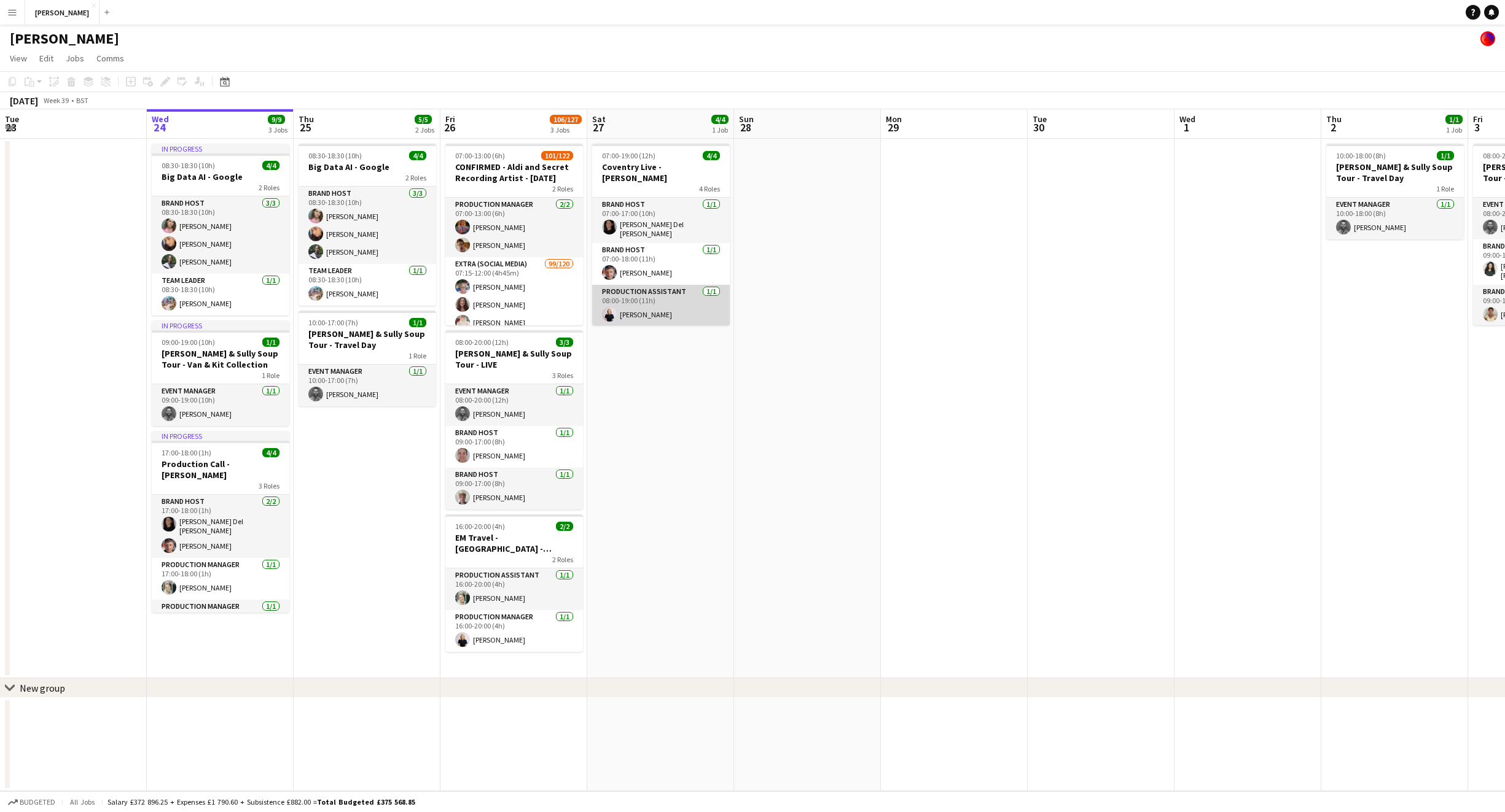
click at [703, 303] on app-card-role "Production Assistant [DATE] 08:00-19:00 (11h) [PERSON_NAME]" at bounding box center [661, 306] width 138 height 41
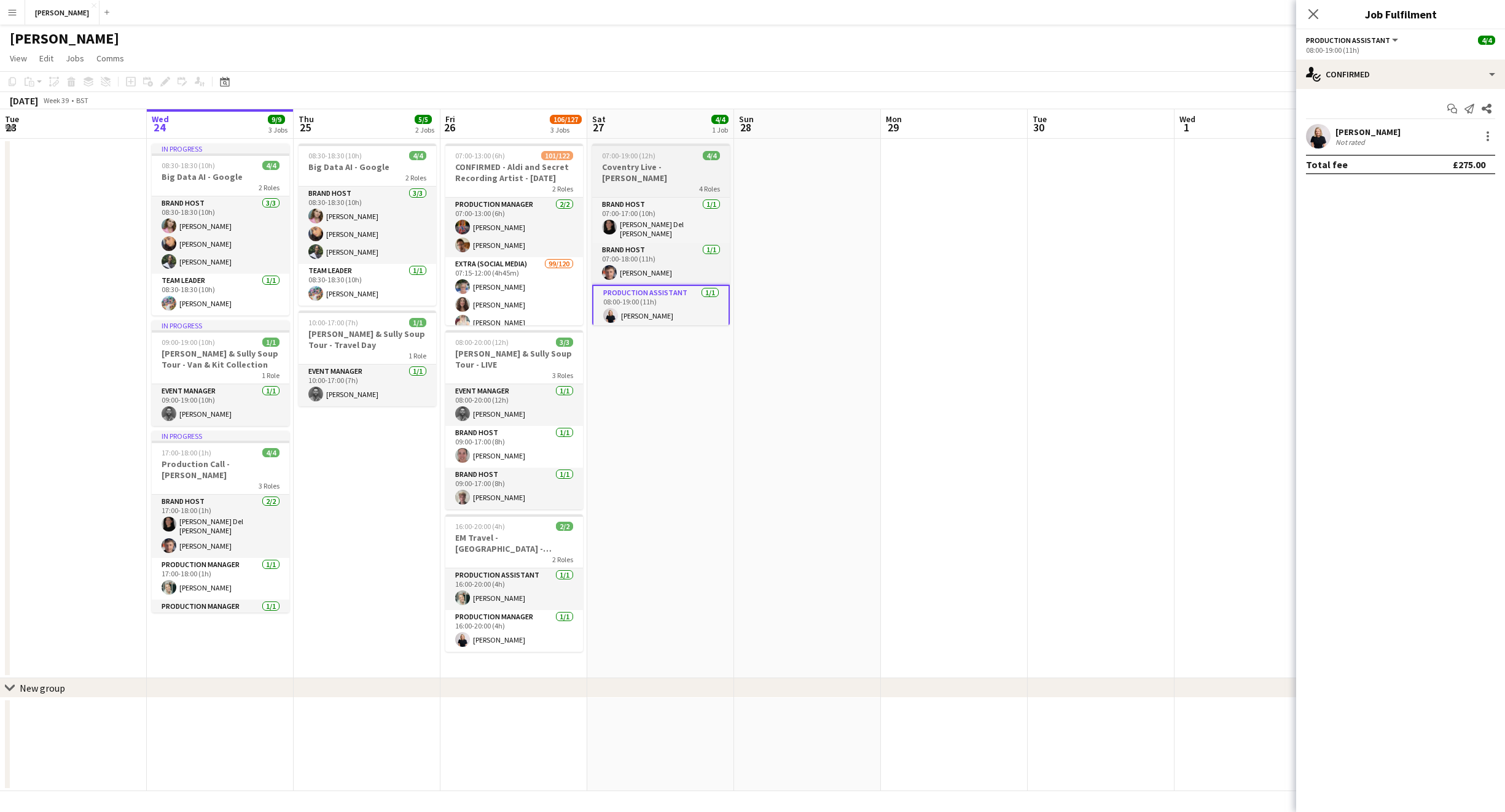
click at [667, 184] on div "4 Roles" at bounding box center [661, 189] width 138 height 9
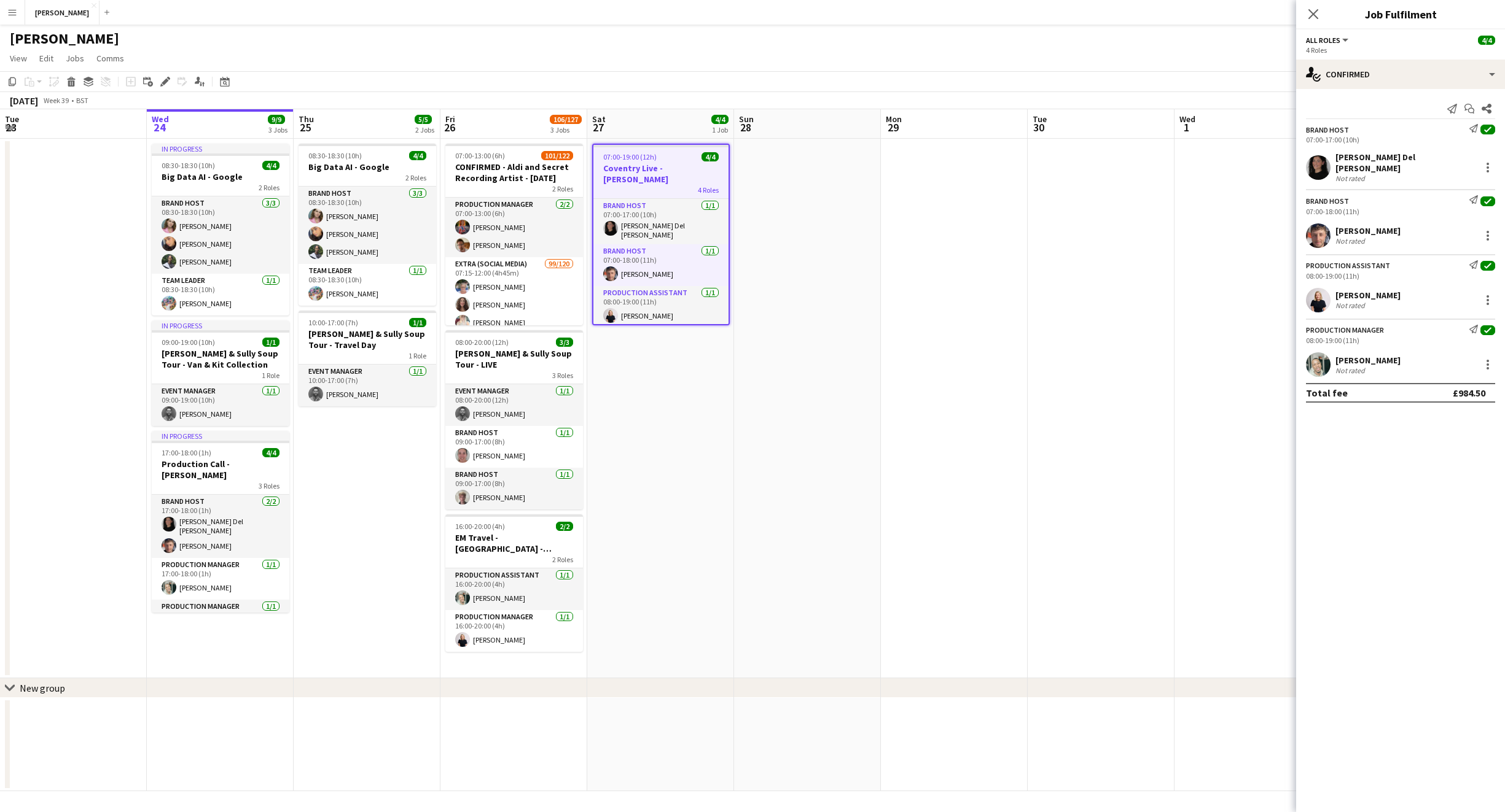
scroll to position [31, 0]
click at [1313, 13] on icon at bounding box center [1313, 13] width 11 height 11
